Goal: Task Accomplishment & Management: Complete application form

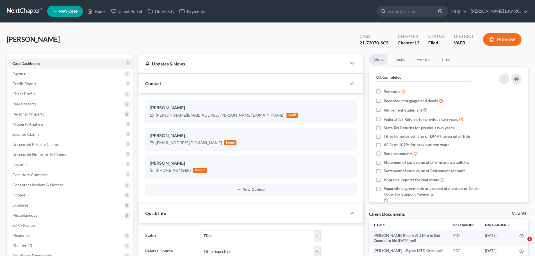
select select "6"
click at [30, 93] on span "Client Profile" at bounding box center [23, 93] width 23 height 5
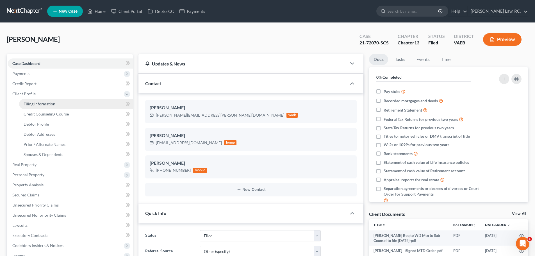
click at [32, 104] on span "Filing Information" at bounding box center [40, 103] width 32 height 5
select select "1"
select select "0"
select select "3"
select select "48"
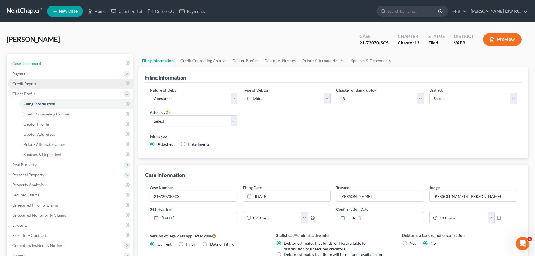
drag, startPoint x: 31, startPoint y: 62, endPoint x: 112, endPoint y: 86, distance: 84.6
click at [31, 62] on span "Case Dashboard" at bounding box center [26, 63] width 29 height 5
select select "6"
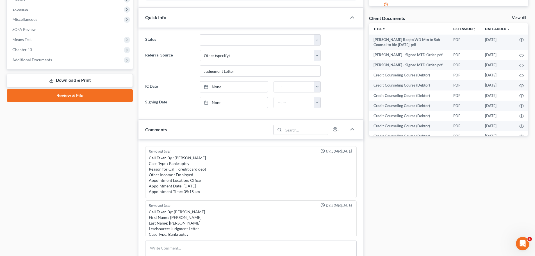
scroll to position [2642, 0]
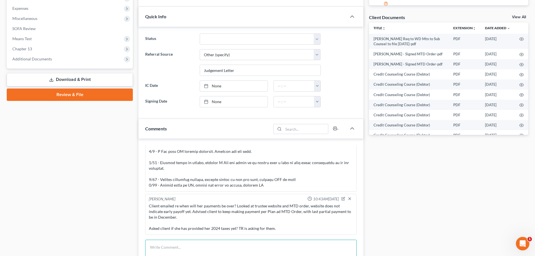
click at [205, 243] on textarea at bounding box center [251, 250] width 212 height 21
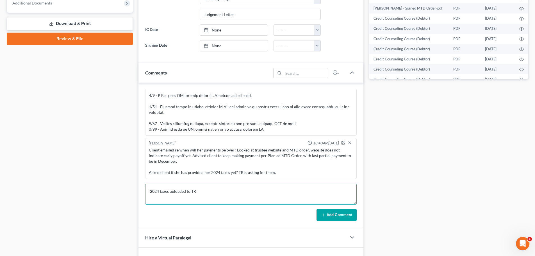
scroll to position [253, 0]
type textarea "2024 taxes uploaded to TR"
click at [342, 210] on button "Add Comment" at bounding box center [337, 215] width 40 height 12
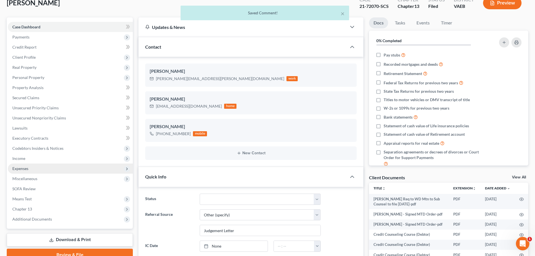
scroll to position [0, 0]
